Goal: Find specific page/section: Find specific page/section

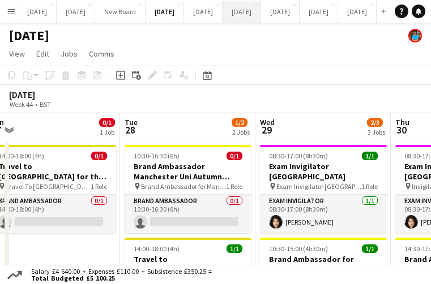
scroll to position [0, 286]
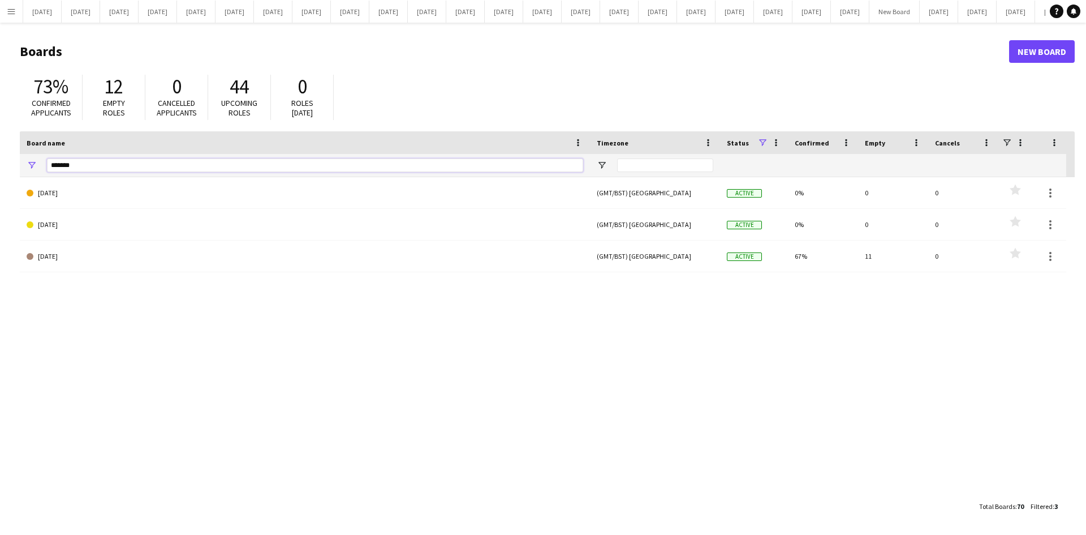
click at [88, 165] on input "*******" at bounding box center [315, 165] width 536 height 14
type input "*"
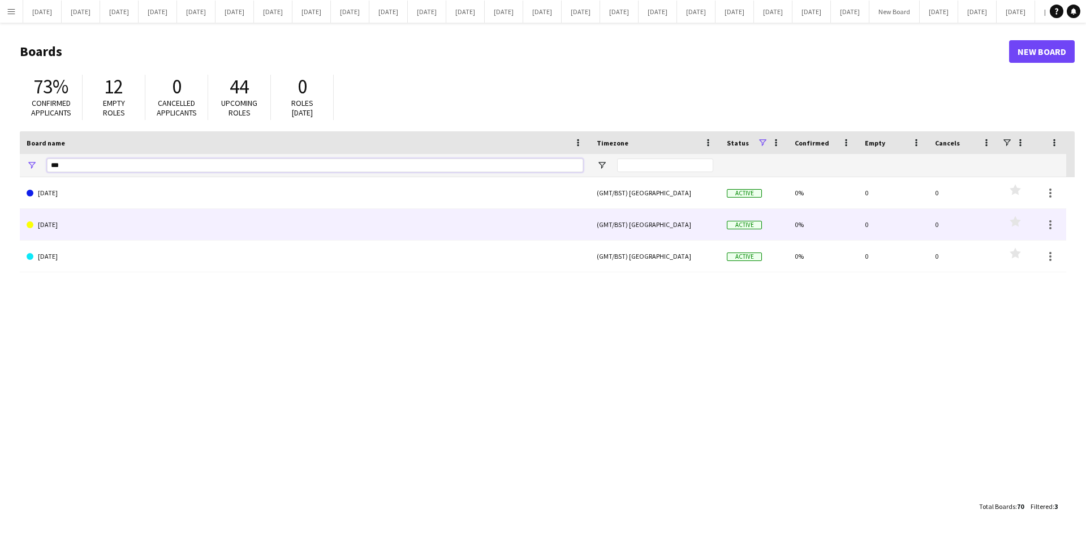
type input "***"
click at [63, 225] on link "February 2024" at bounding box center [305, 225] width 557 height 32
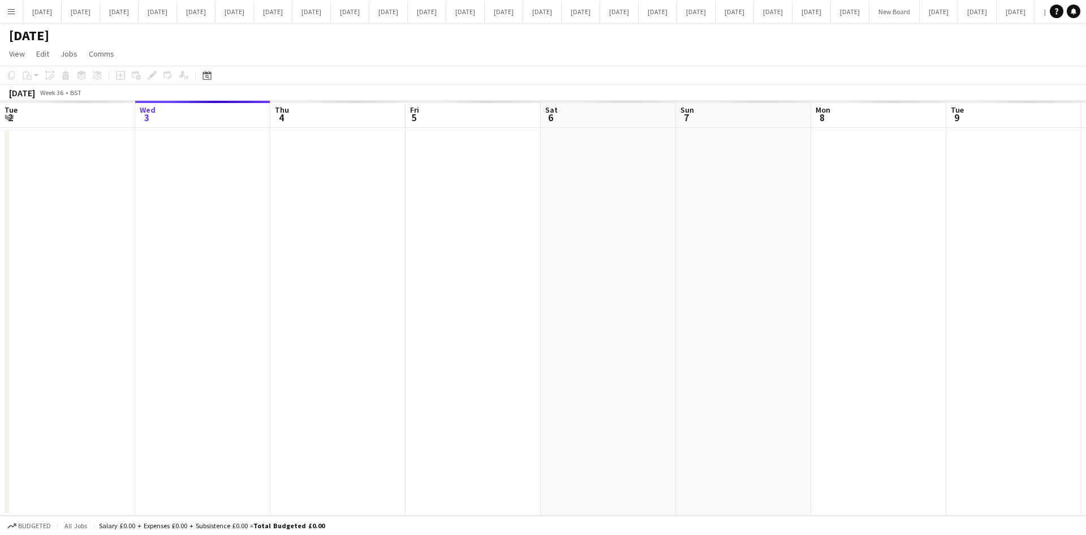
scroll to position [0, 638]
click at [11, 49] on span "View" at bounding box center [17, 54] width 16 height 10
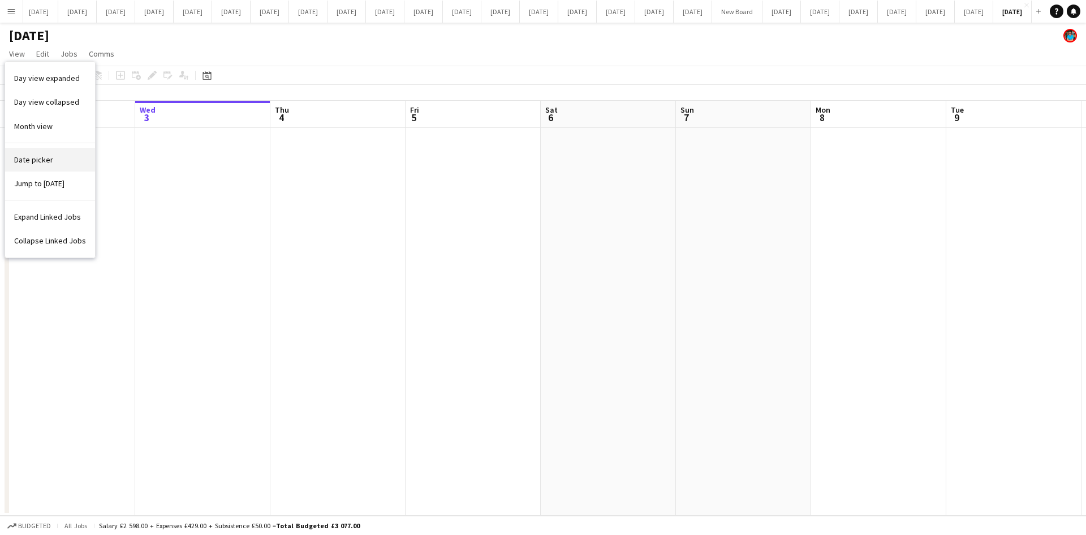
click at [35, 157] on span "Date picker" at bounding box center [33, 159] width 39 height 10
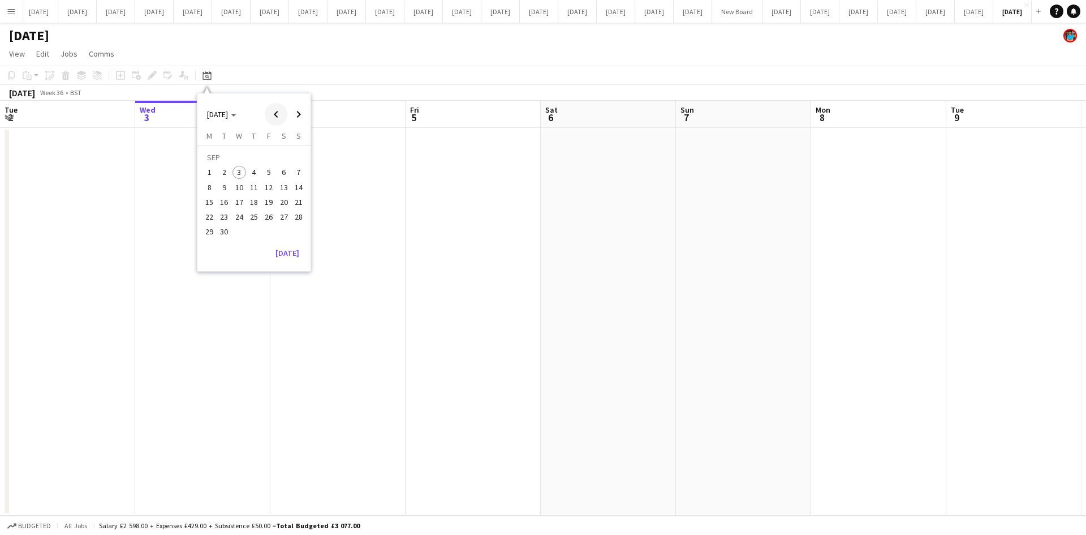
click at [274, 111] on span "Previous month" at bounding box center [276, 114] width 23 height 23
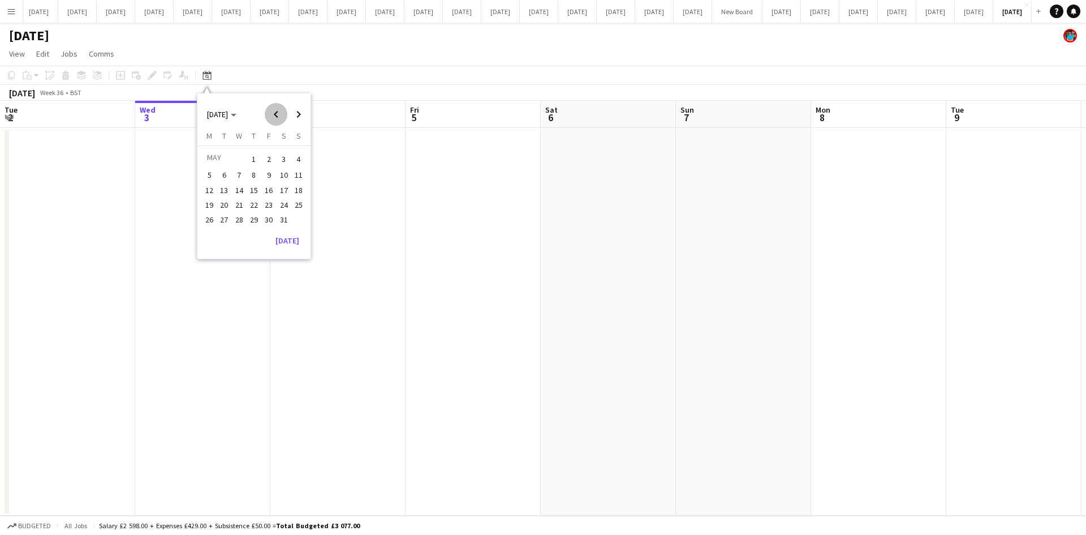
click at [274, 111] on span "Previous month" at bounding box center [276, 114] width 23 height 23
click at [282, 158] on span "1" at bounding box center [284, 159] width 14 height 16
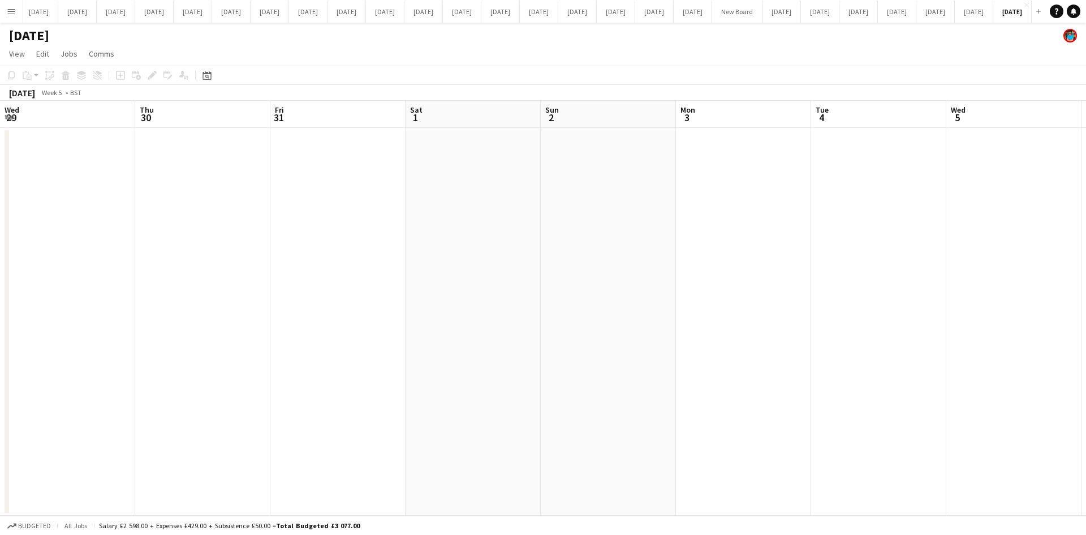
scroll to position [0, 389]
click at [330, 181] on app-date-cell at bounding box center [354, 322] width 135 height 388
click at [22, 54] on span "View" at bounding box center [17, 54] width 16 height 10
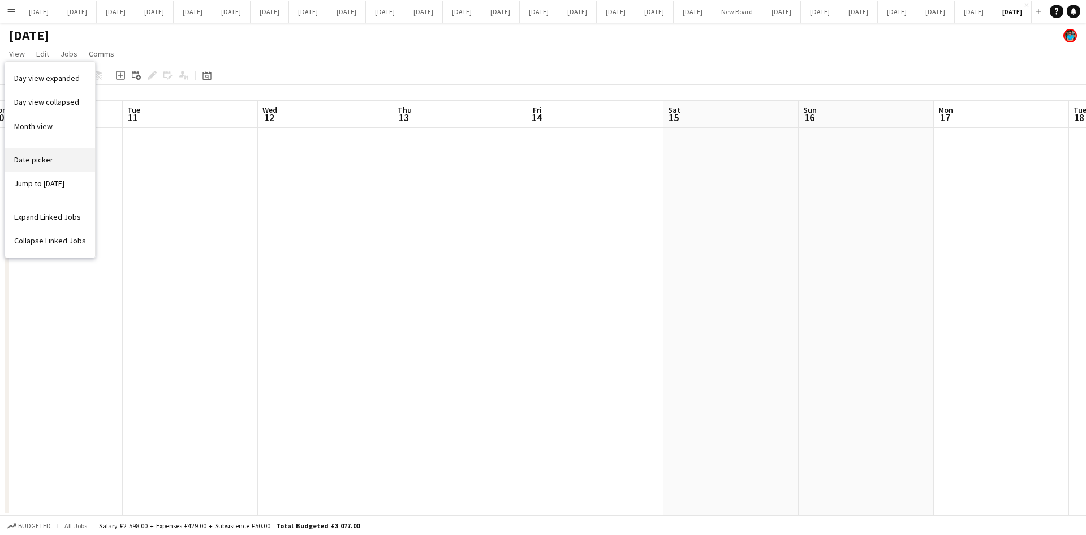
click at [36, 152] on link "Date picker" at bounding box center [50, 160] width 90 height 24
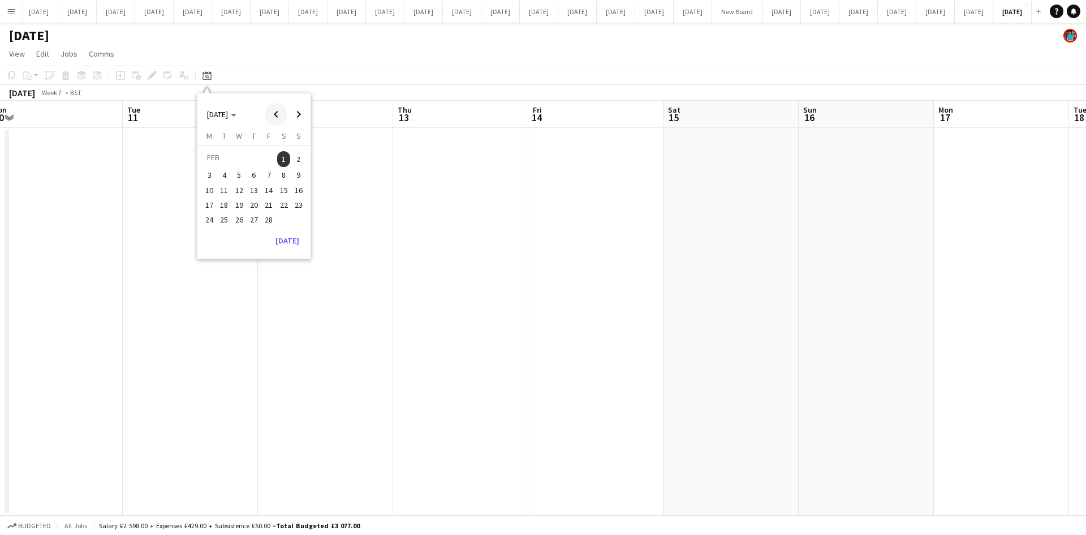
click at [273, 114] on span "Previous month" at bounding box center [276, 114] width 23 height 23
click at [273, 115] on span "Previous month" at bounding box center [276, 114] width 23 height 23
click at [273, 117] on span "Previous month" at bounding box center [276, 114] width 23 height 23
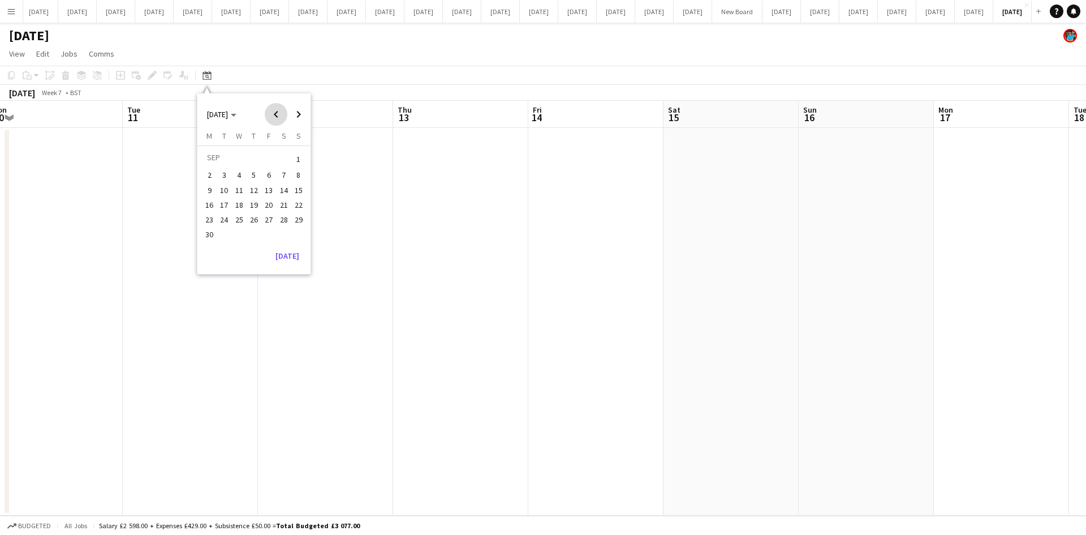
click at [273, 117] on span "Previous month" at bounding box center [276, 114] width 23 height 23
click at [273, 118] on span "Previous month" at bounding box center [276, 114] width 23 height 23
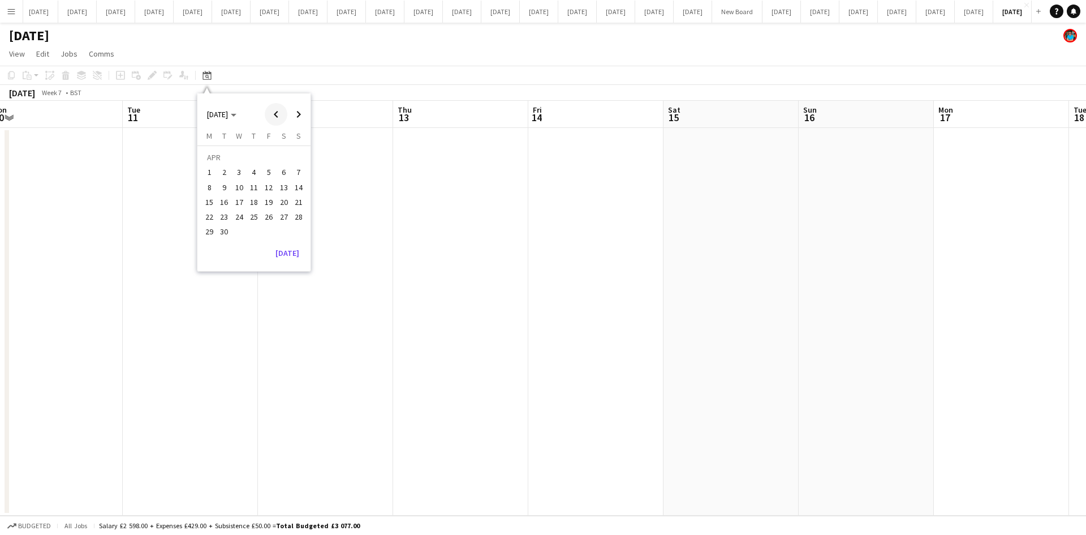
click at [273, 118] on span "Previous month" at bounding box center [276, 114] width 23 height 23
click at [271, 118] on span "Previous month" at bounding box center [276, 114] width 23 height 23
click at [254, 156] on span "1" at bounding box center [254, 159] width 14 height 16
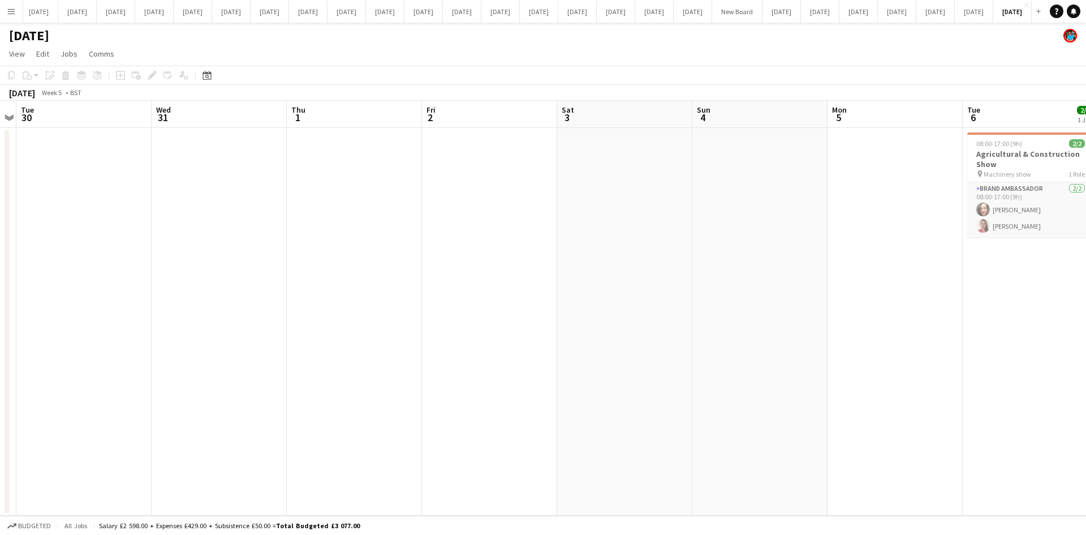
scroll to position [0, 390]
click at [622, 224] on app-date-cell at bounding box center [624, 322] width 135 height 388
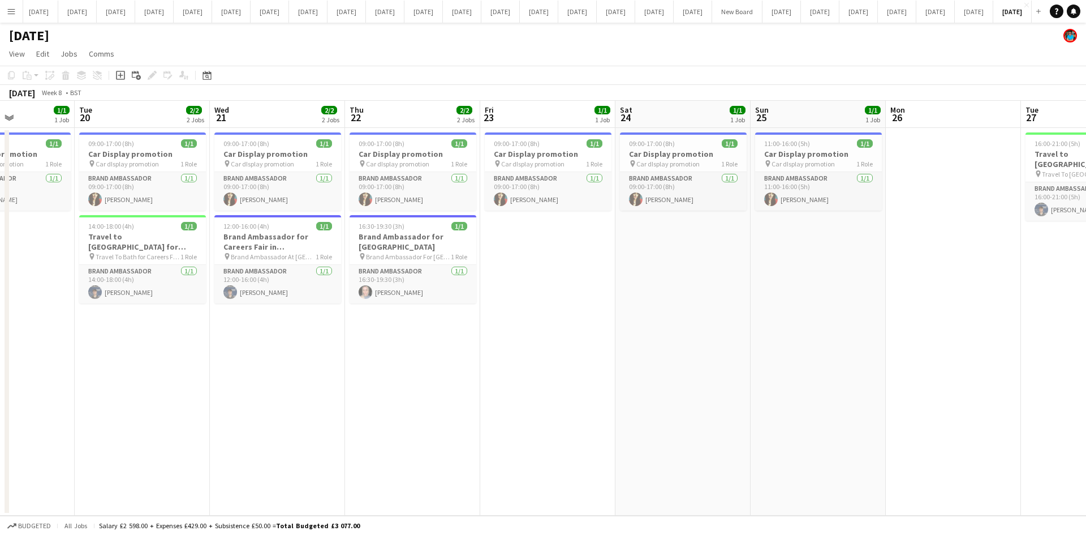
scroll to position [0, 334]
click at [310, 394] on app-date-cell "09:00-17:00 (8h) 1/1 Car Display promotion pin Car dIsplay promotion 1 Role Bra…" at bounding box center [274, 322] width 135 height 388
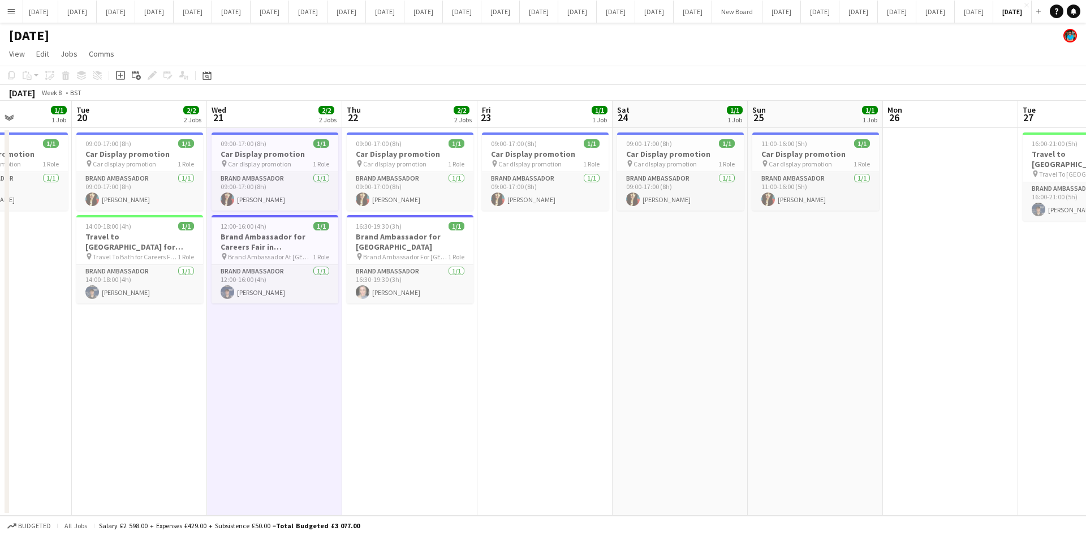
click at [770, 406] on app-date-cell "11:00-16:00 (5h) 1/1 Car Display promotion pin Car dIsplay promotion 1 Role Bra…" at bounding box center [815, 322] width 135 height 388
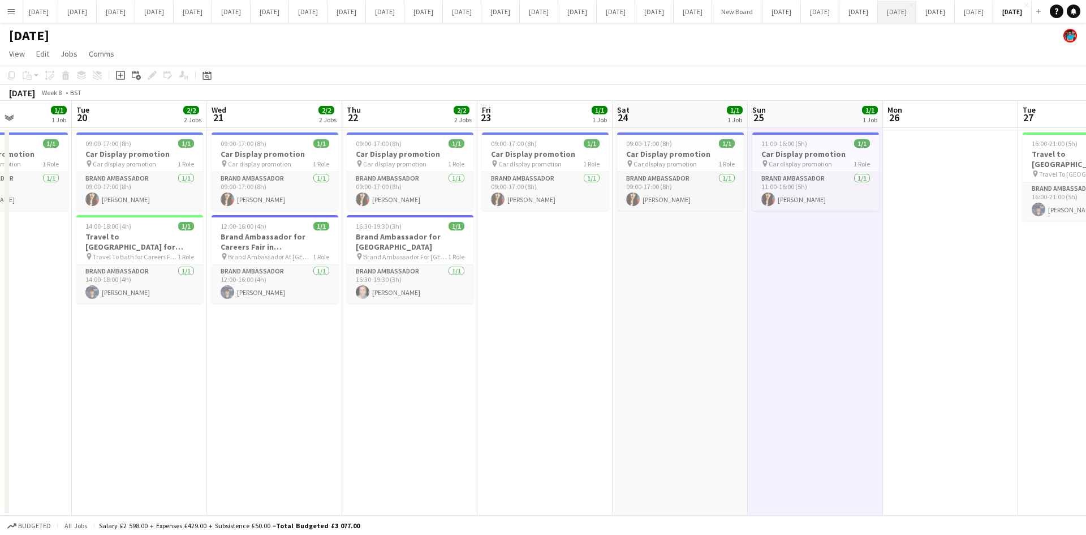
click at [878, 13] on button "September 2025 Close" at bounding box center [897, 12] width 38 height 22
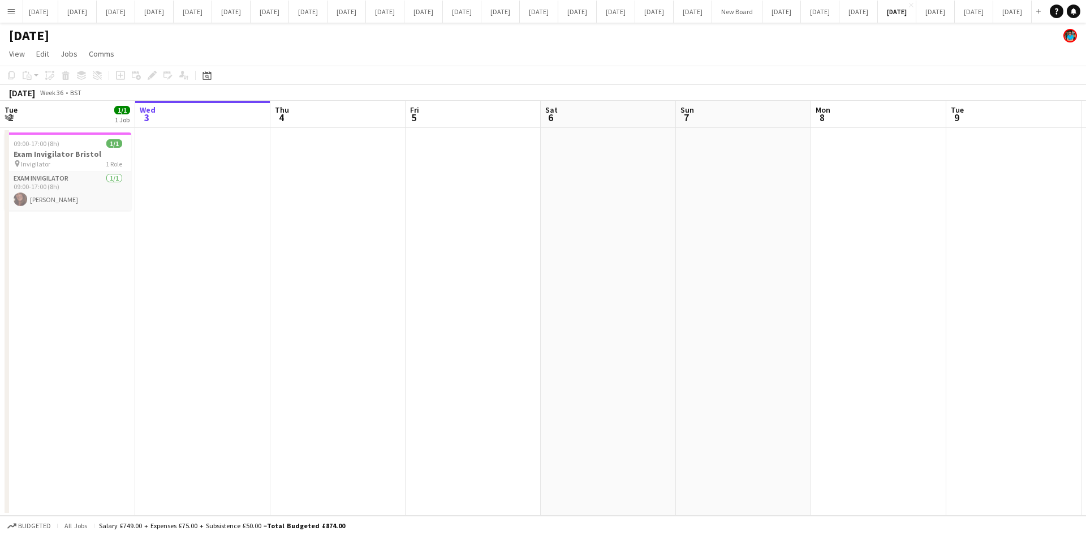
scroll to position [0, 272]
click at [426, 292] on app-date-cell at bounding box center [472, 322] width 135 height 388
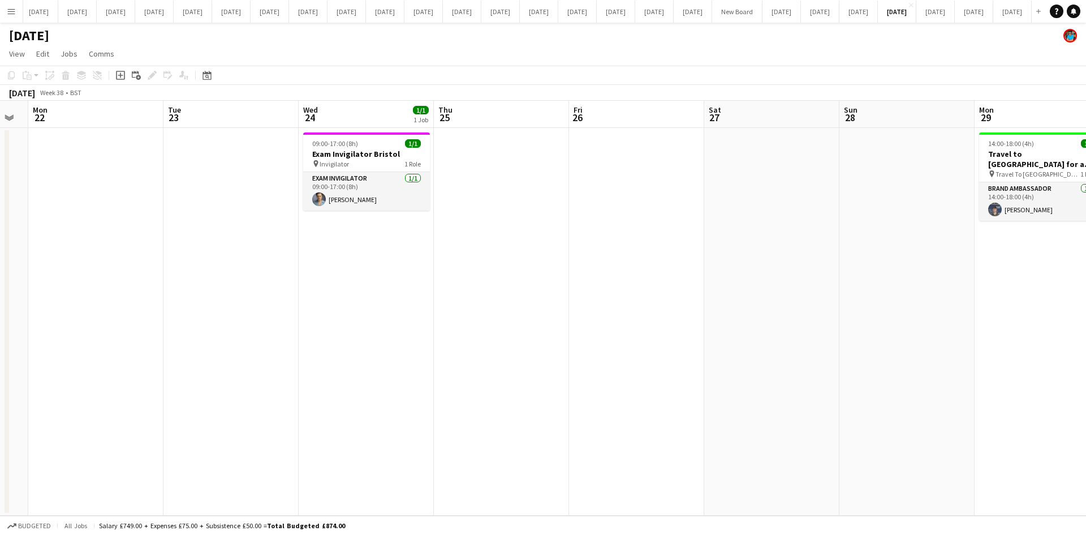
scroll to position [0, 396]
